Goal: Task Accomplishment & Management: Complete application form

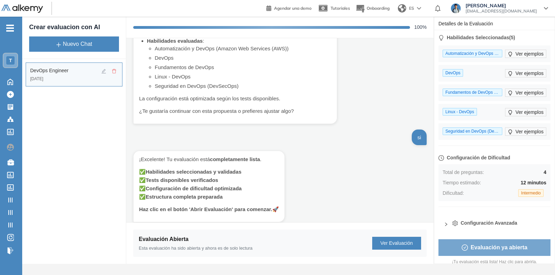
scroll to position [369, 0]
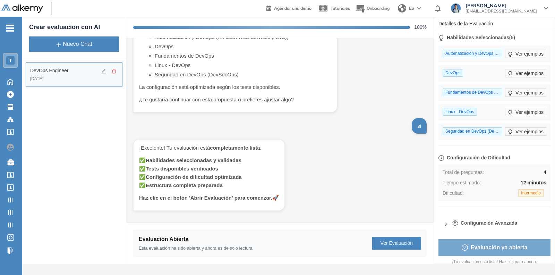
click at [114, 72] on icon "delete" at bounding box center [114, 71] width 5 height 5
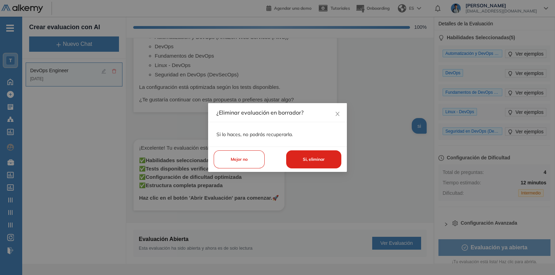
click at [304, 159] on button "Si, eliminar" at bounding box center [313, 159] width 55 height 18
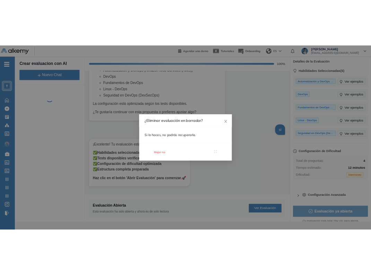
scroll to position [0, 0]
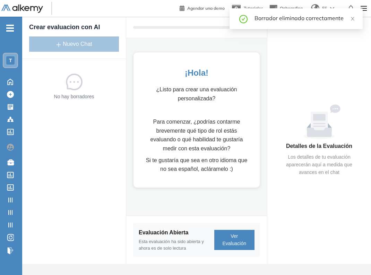
click at [79, 49] on body "General Training Alkemy Perfil Todos los espacios Todos los espacios T Home Hom…" at bounding box center [185, 137] width 371 height 275
click at [181, 233] on div "Evaluación Abierta" at bounding box center [177, 232] width 76 height 8
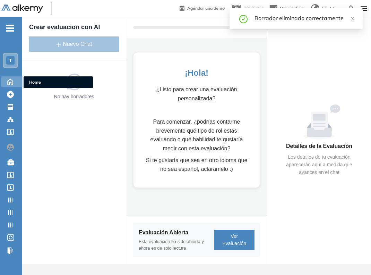
click at [12, 79] on icon at bounding box center [10, 81] width 12 height 8
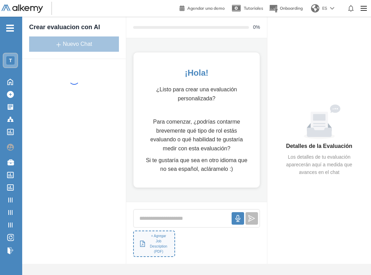
scroll to position [5, 0]
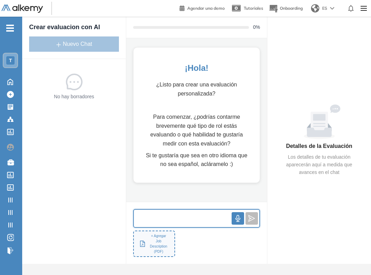
click at [167, 219] on input "text" at bounding box center [183, 218] width 98 height 15
type input "*******"
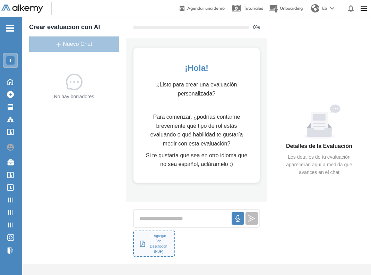
click at [12, 58] on div "T" at bounding box center [10, 60] width 8 height 8
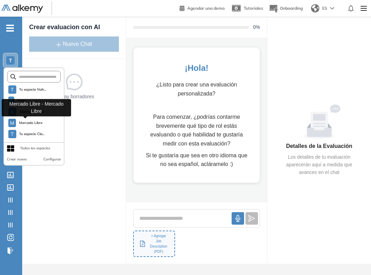
click at [38, 112] on span "Alkemy General" at bounding box center [31, 112] width 25 height 6
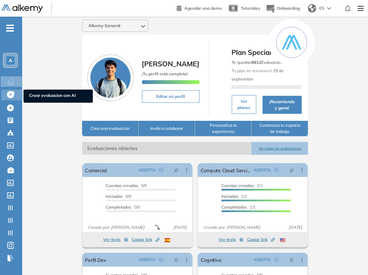
click at [13, 96] on icon at bounding box center [10, 94] width 7 height 7
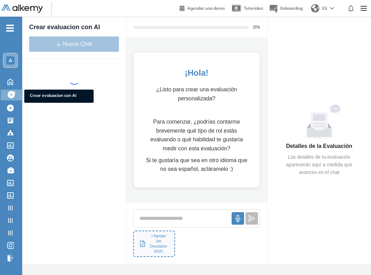
scroll to position [5, 0]
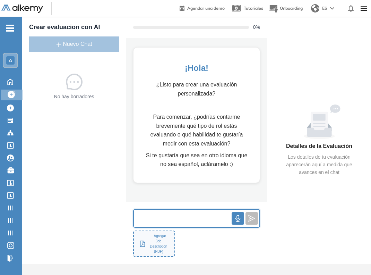
click at [168, 218] on input "text" at bounding box center [183, 218] width 98 height 15
click at [181, 220] on input "*******" at bounding box center [183, 218] width 98 height 15
type input "**********"
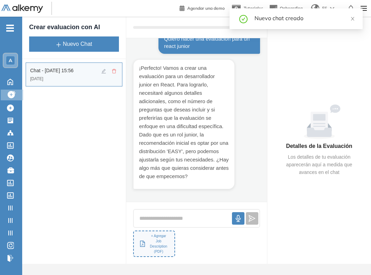
scroll to position [22, 0]
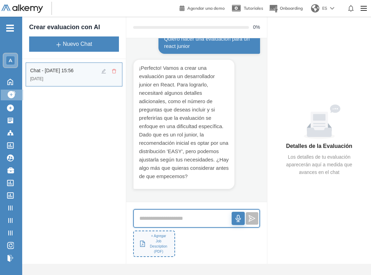
click at [234, 222] on button "button" at bounding box center [238, 218] width 13 height 13
click at [237, 219] on icon "stop" at bounding box center [239, 218] width 8 height 8
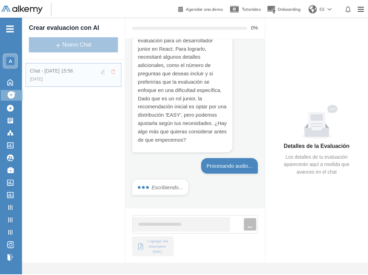
scroll to position [64, 0]
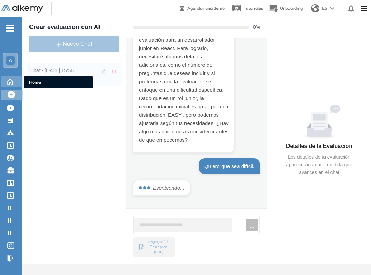
click at [6, 77] on icon at bounding box center [10, 81] width 12 height 8
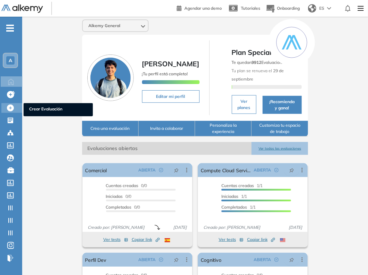
click at [7, 105] on icon at bounding box center [10, 107] width 7 height 7
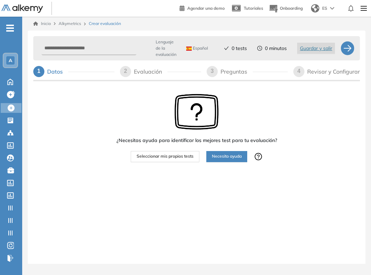
click at [188, 153] on span "Seleccionar mis propios tests" at bounding box center [165, 156] width 57 height 7
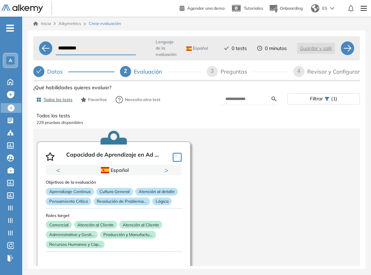
click at [211, 73] on span "3" at bounding box center [212, 71] width 3 height 6
select select "*****"
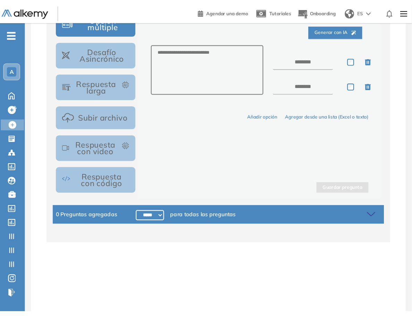
scroll to position [130, 0]
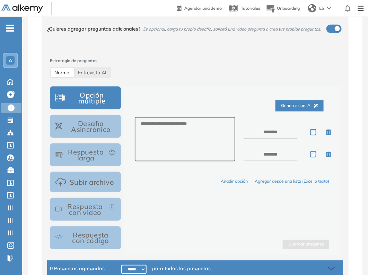
click at [88, 180] on button "Subir archivo" at bounding box center [85, 182] width 71 height 20
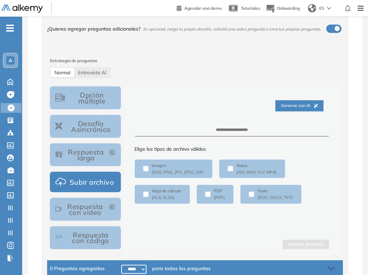
click at [237, 116] on div "Generar con IA" at bounding box center [232, 106] width 195 height 22
click at [299, 104] on span "Generar con IA" at bounding box center [299, 105] width 37 height 7
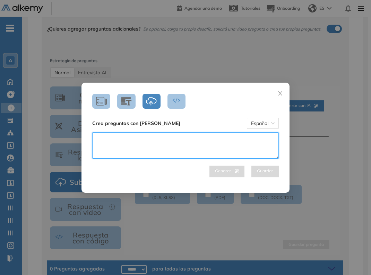
drag, startPoint x: 162, startPoint y: 146, endPoint x: 159, endPoint y: 147, distance: 3.6
click at [160, 146] on textarea at bounding box center [185, 145] width 187 height 26
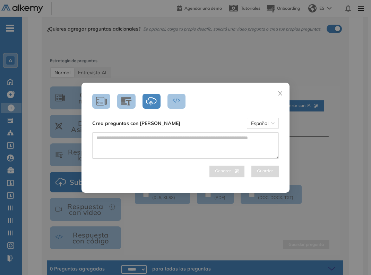
click at [205, 0] on html "**********" at bounding box center [185, 7] width 371 height 275
drag, startPoint x: 126, startPoint y: 163, endPoint x: 130, endPoint y: 159, distance: 5.9
click at [127, 161] on div "Generar Guardar" at bounding box center [185, 154] width 197 height 44
click at [132, 149] on textarea at bounding box center [185, 145] width 187 height 26
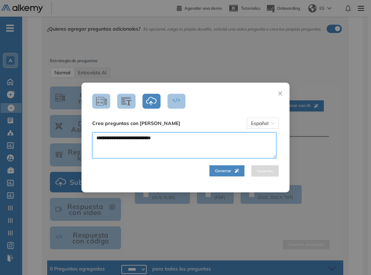
type textarea "**********"
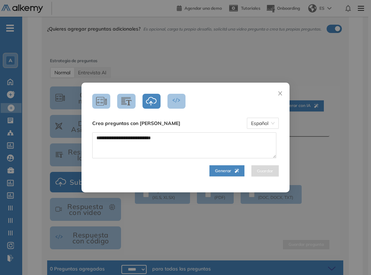
click at [229, 165] on button "Generar" at bounding box center [227, 170] width 35 height 11
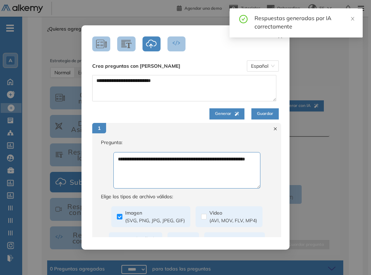
click at [273, 127] on icon at bounding box center [275, 128] width 5 height 5
type textarea "**********"
click at [273, 130] on icon at bounding box center [275, 128] width 5 height 5
type textarea "**********"
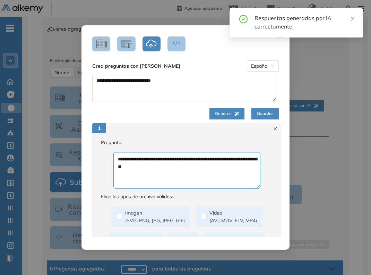
click at [273, 130] on icon at bounding box center [275, 128] width 5 height 5
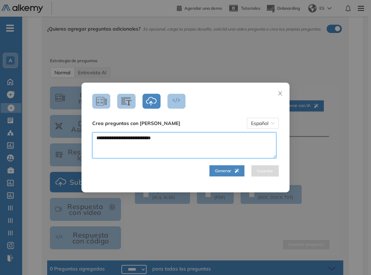
drag, startPoint x: 201, startPoint y: 147, endPoint x: 146, endPoint y: 151, distance: 55.0
click at [144, 148] on textarea "**********" at bounding box center [184, 145] width 184 height 26
type textarea "**********"
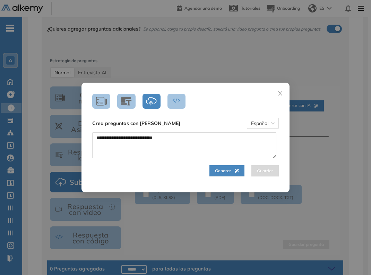
click at [228, 171] on span "Generar" at bounding box center [227, 171] width 24 height 7
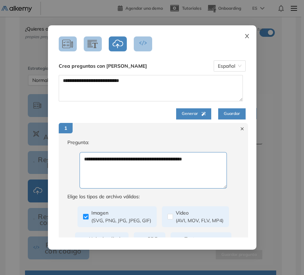
click at [248, 34] on icon "close" at bounding box center [247, 36] width 4 height 4
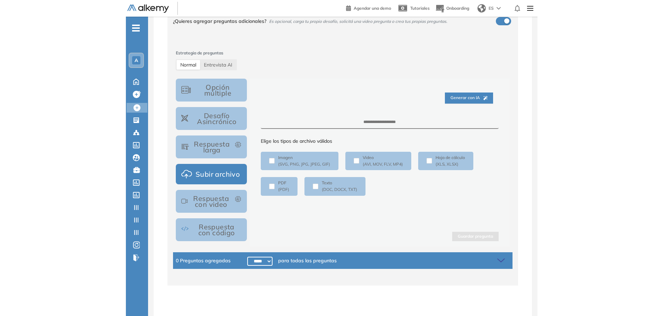
scroll to position [56, 0]
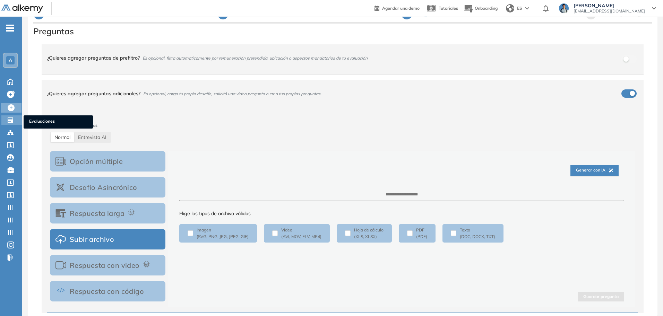
click at [8, 120] on icon at bounding box center [11, 121] width 6 height 6
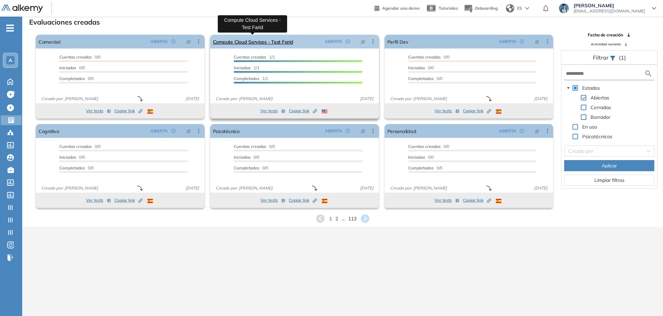
click at [258, 43] on link "Compute Cloud Services - Test Farid" at bounding box center [253, 42] width 80 height 14
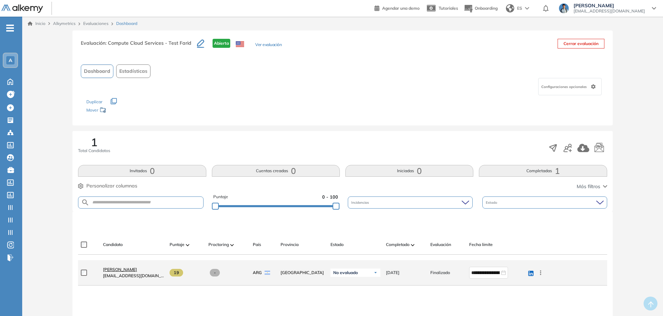
click at [118, 269] on span "[PERSON_NAME]" at bounding box center [120, 269] width 34 height 5
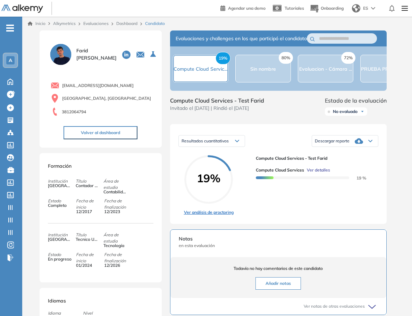
click at [211, 216] on link "Ver análisis de proctoring" at bounding box center [209, 213] width 50 height 6
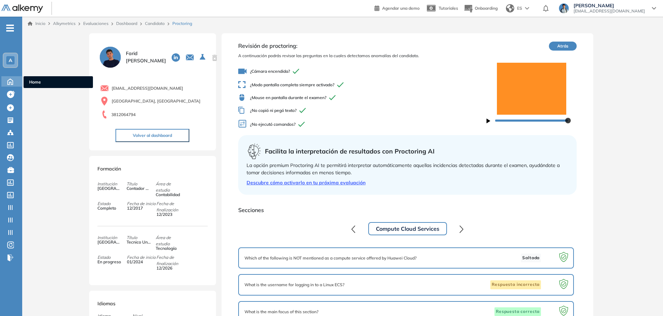
click at [7, 86] on div "Home Home" at bounding box center [12, 81] width 22 height 10
